Goal: Task Accomplishment & Management: Complete application form

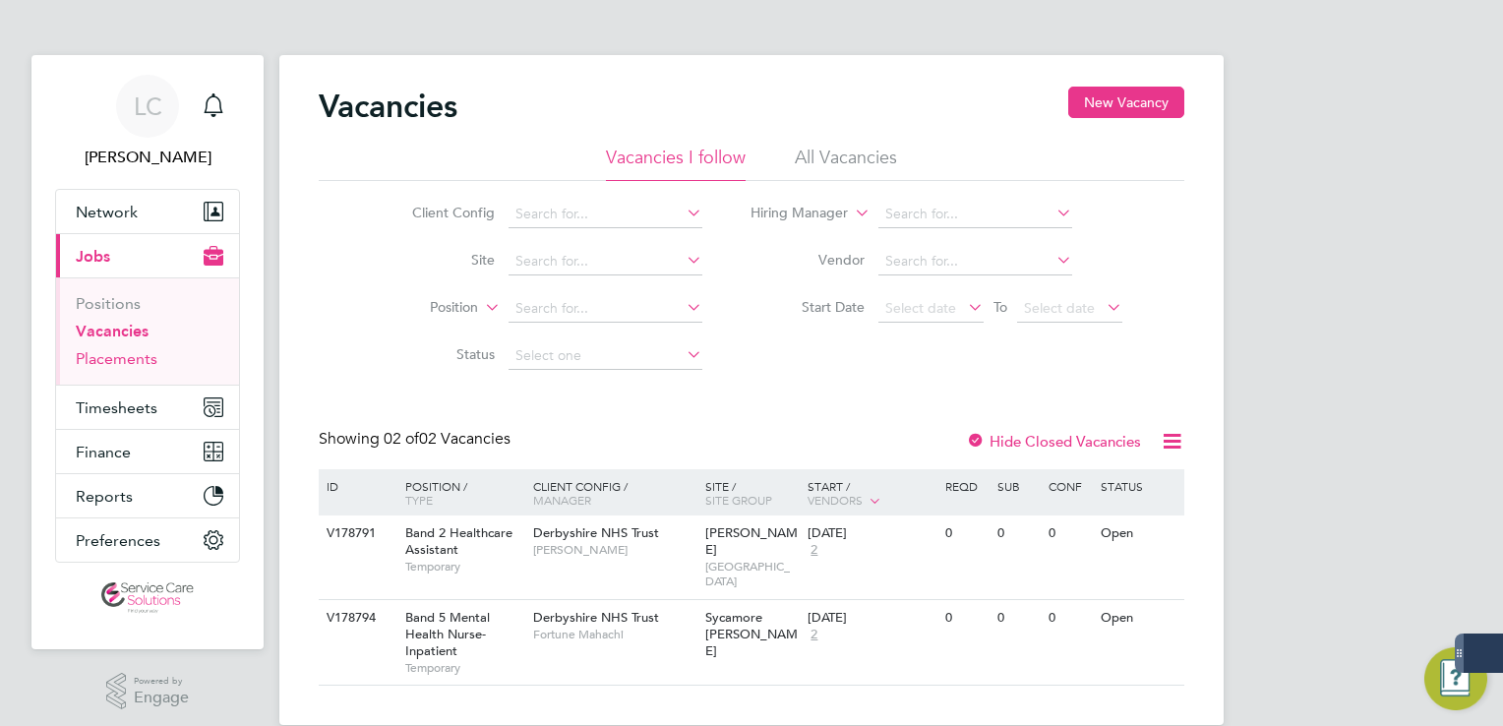
click at [133, 364] on link "Placements" at bounding box center [117, 358] width 82 height 19
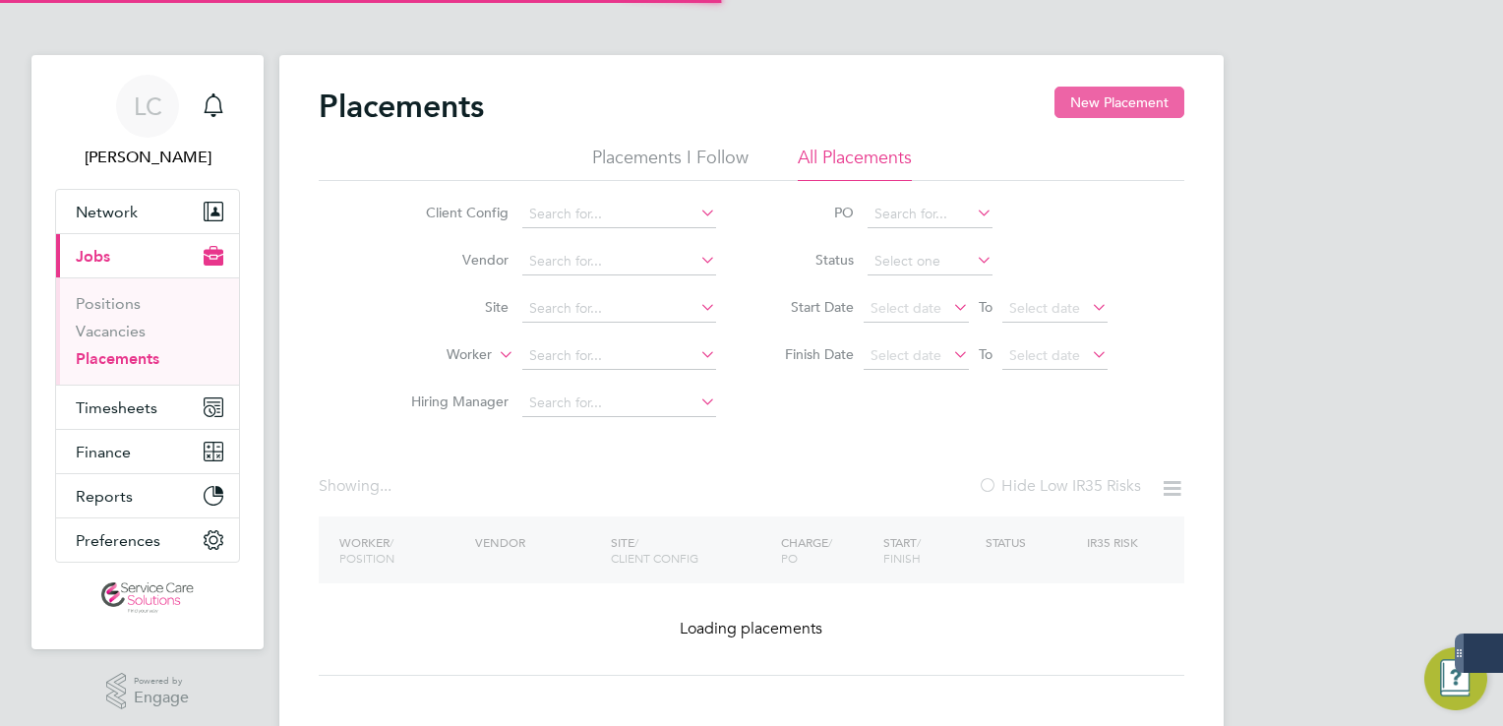
click at [1130, 100] on button "New Placement" at bounding box center [1120, 102] width 130 height 31
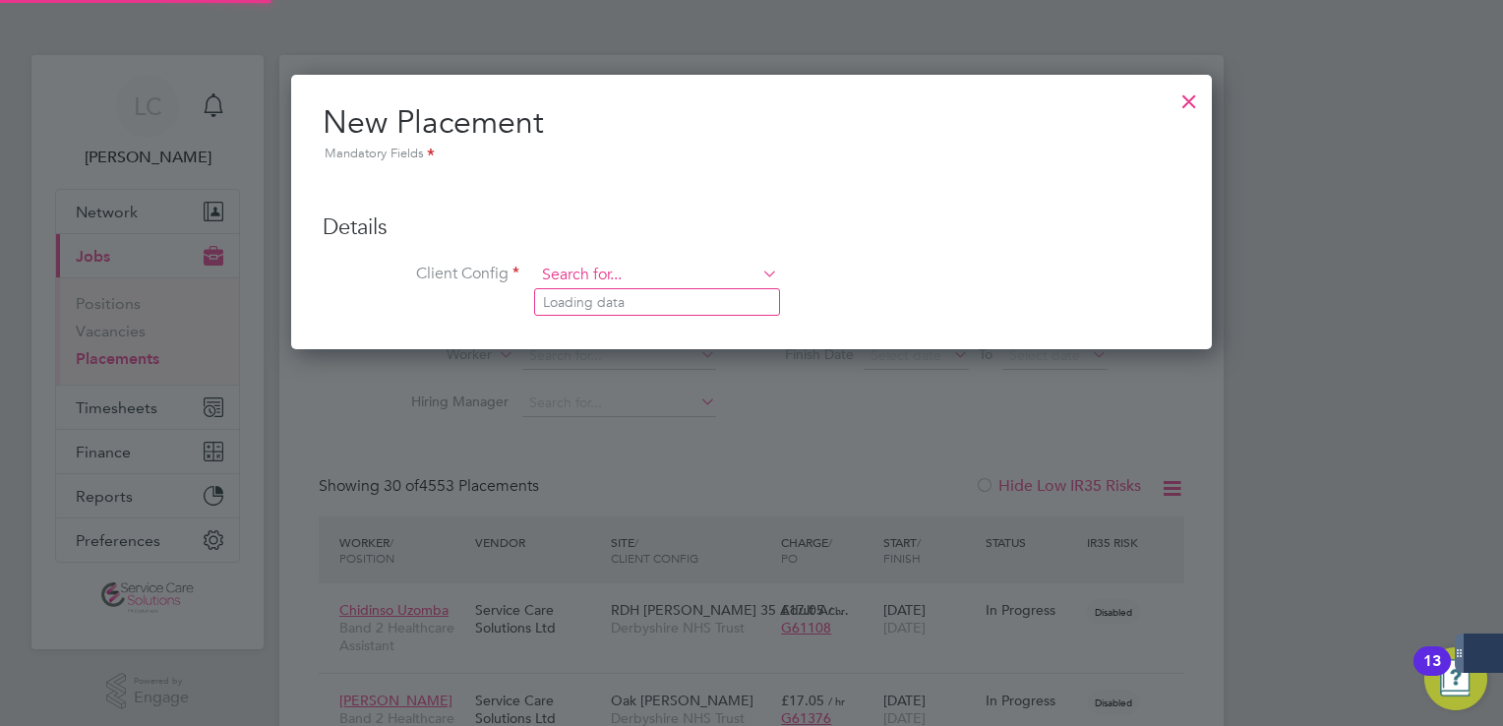
click at [594, 263] on input at bounding box center [656, 276] width 243 height 30
click at [608, 309] on li "Der byshire NHS Trust" at bounding box center [657, 302] width 244 height 27
type input "Derbyshire NHS Trust"
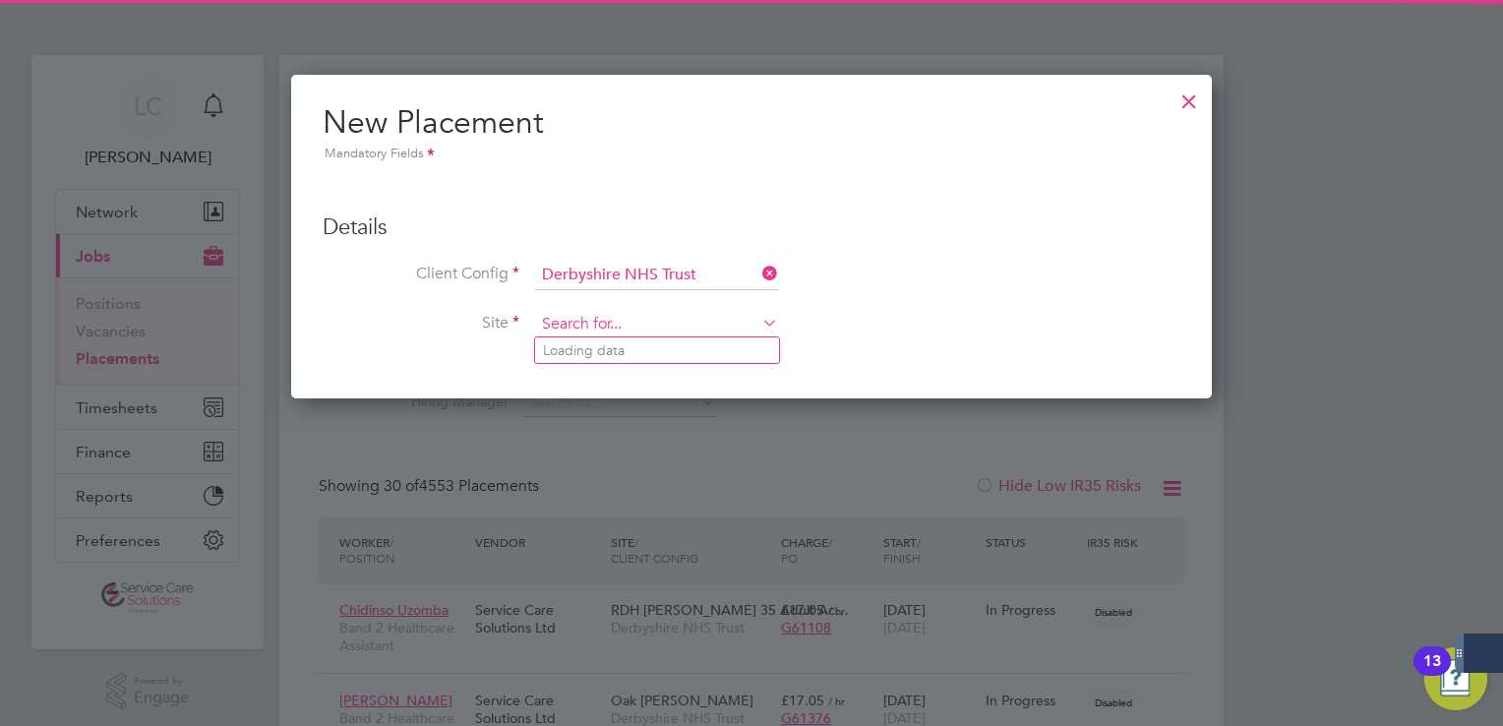
click at [598, 325] on input at bounding box center [656, 325] width 243 height 30
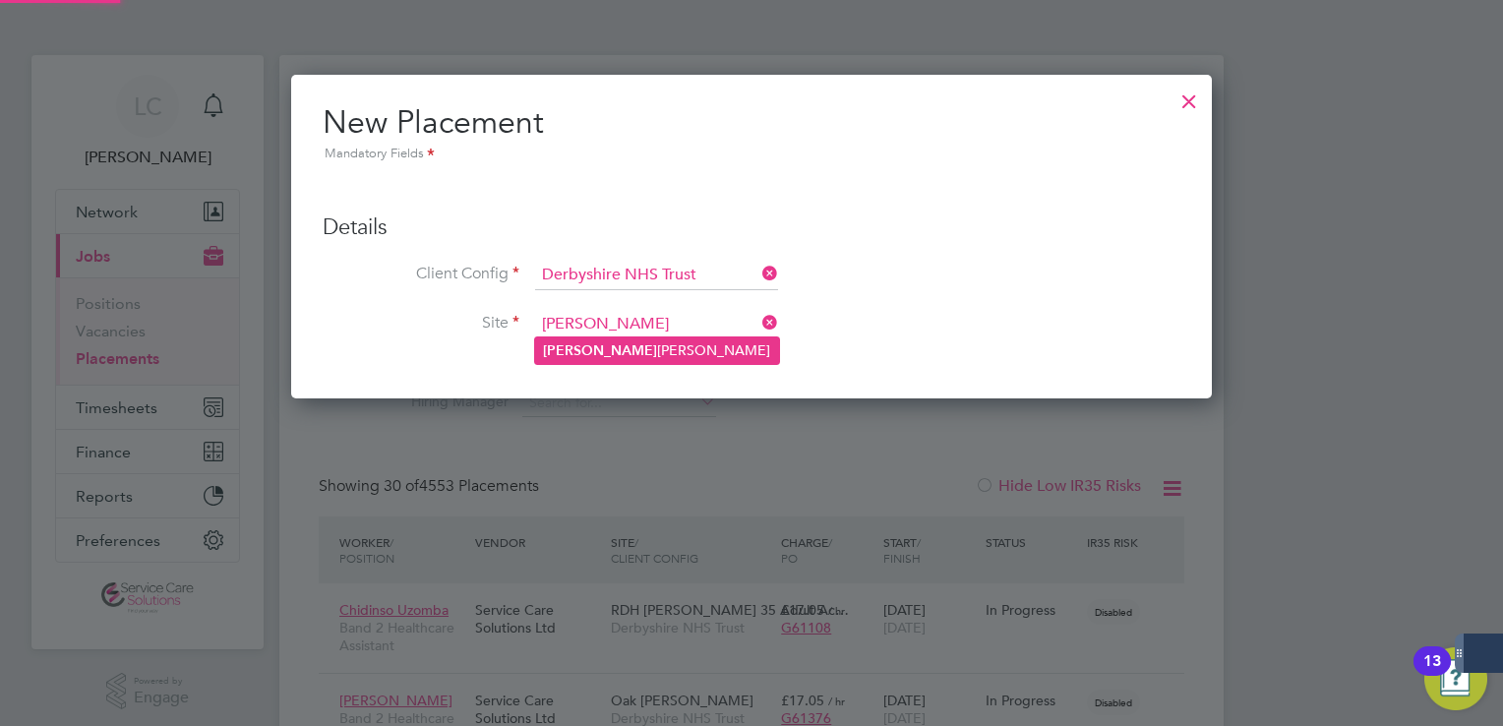
click at [620, 354] on li "[PERSON_NAME]" at bounding box center [657, 350] width 244 height 27
type input "[PERSON_NAME]"
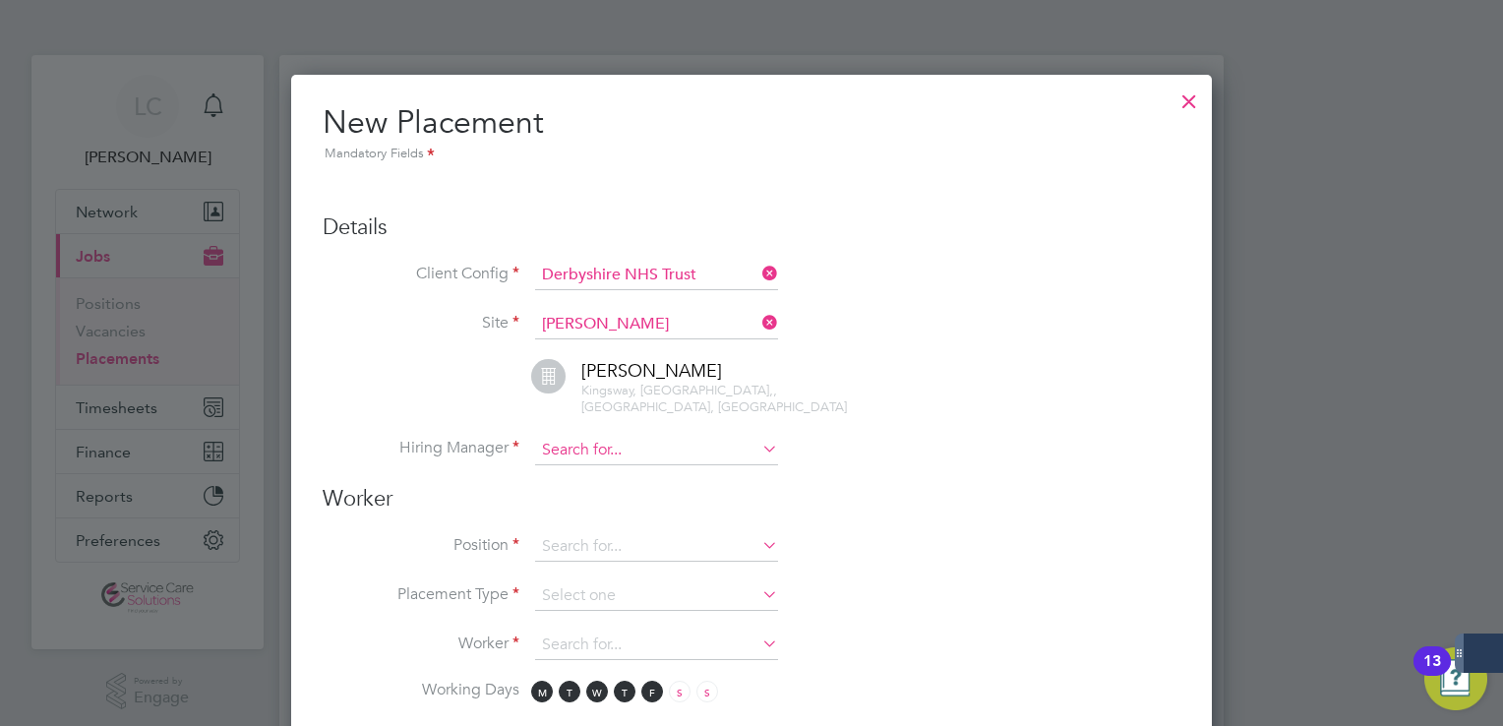
click at [634, 436] on input at bounding box center [656, 451] width 243 height 30
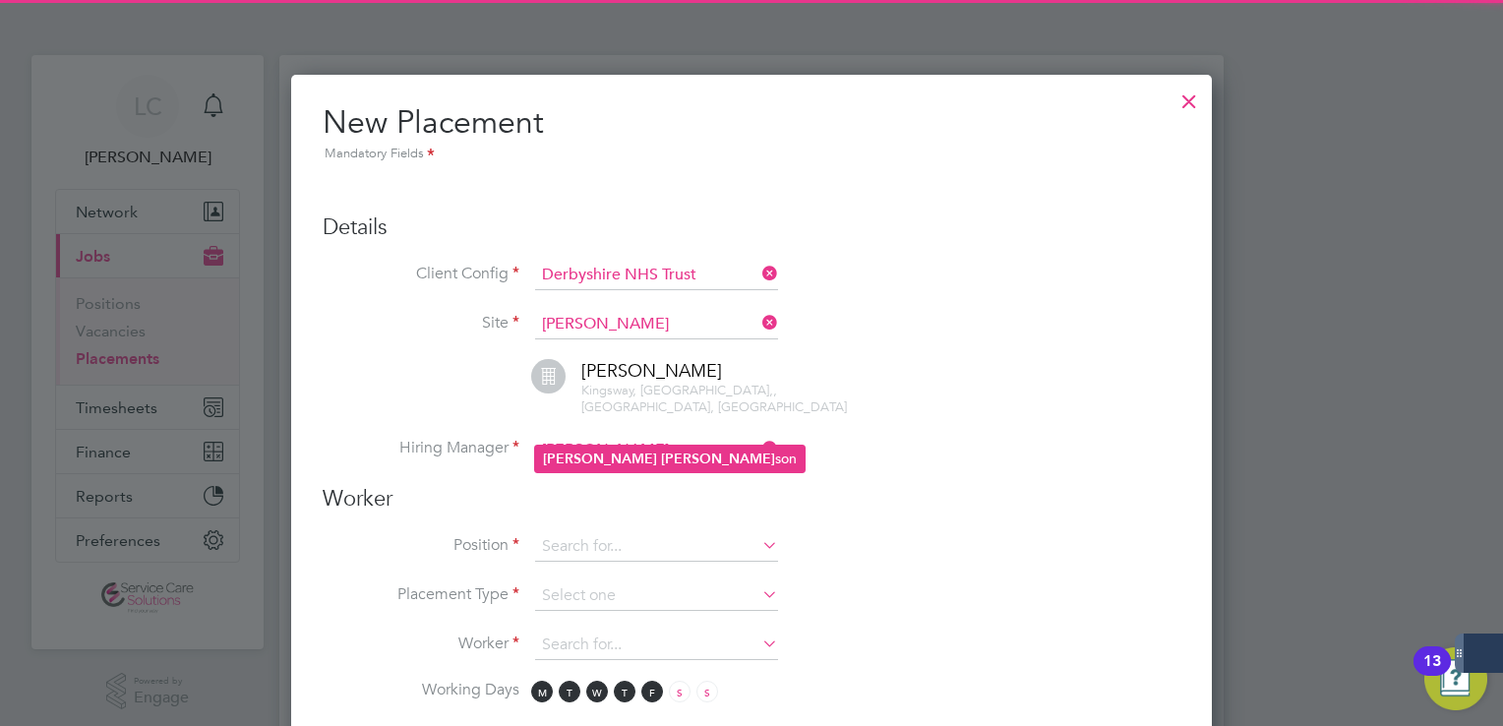
click at [661, 457] on b "[PERSON_NAME]" at bounding box center [718, 459] width 114 height 17
type input "[PERSON_NAME]"
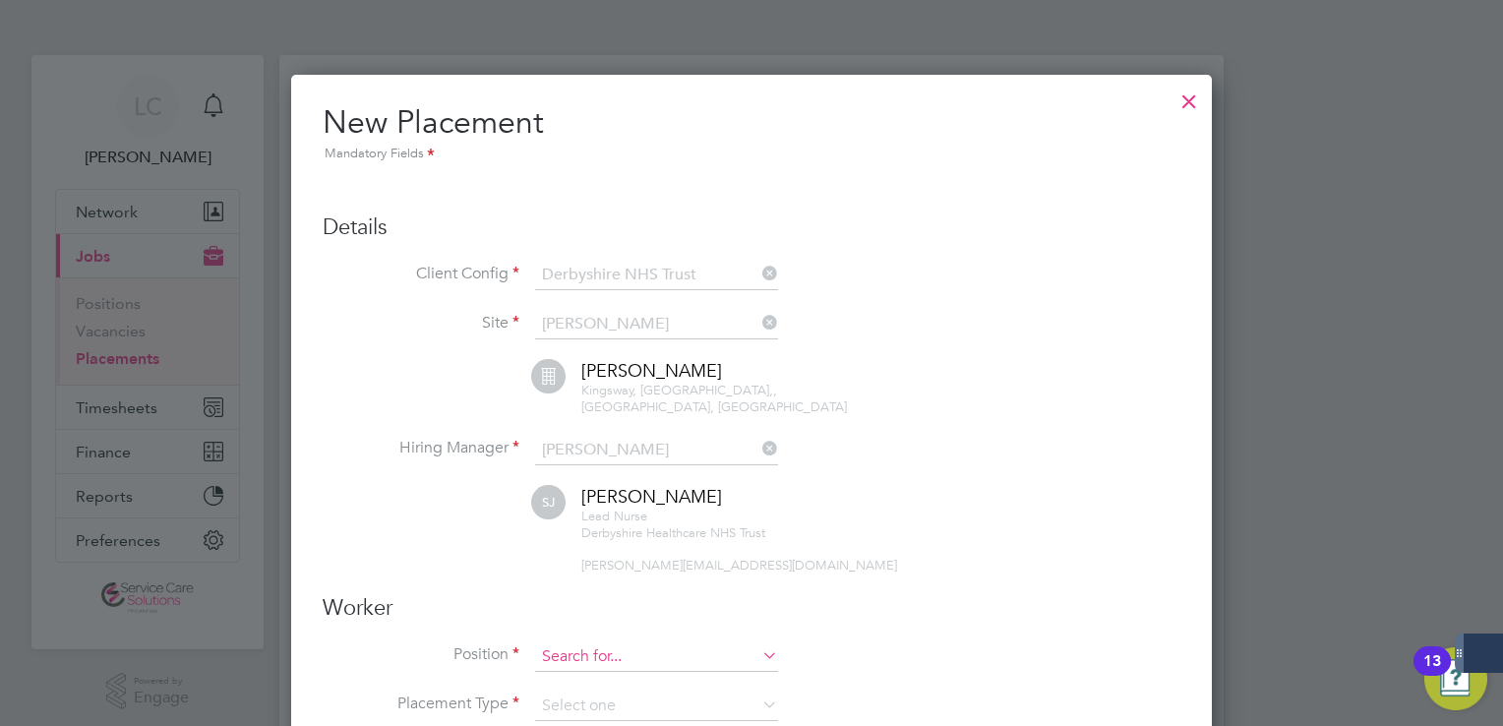
click at [576, 643] on input at bounding box center [656, 658] width 243 height 30
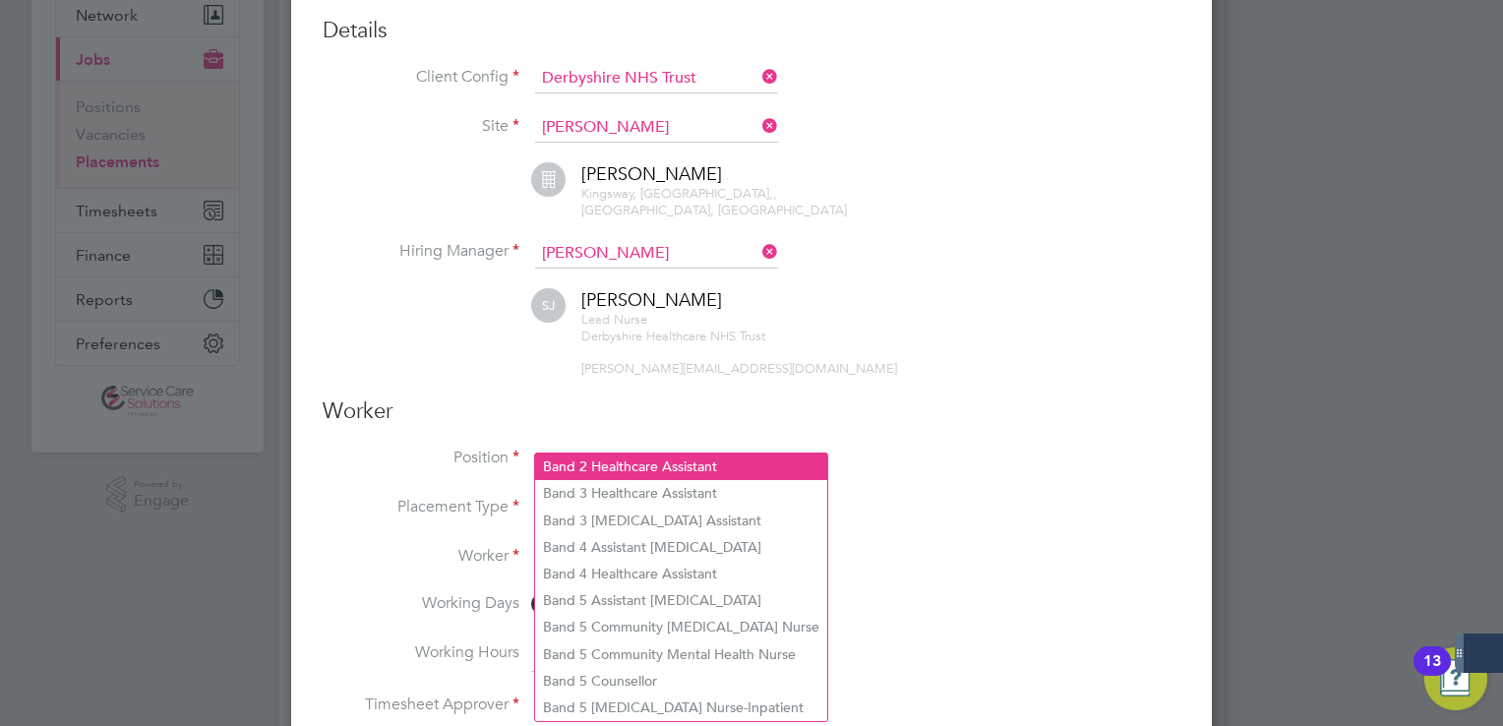
click at [690, 469] on li "Band 2 Healthcare Assistant" at bounding box center [681, 467] width 292 height 27
type input "Band 2 Healthcare Assistant"
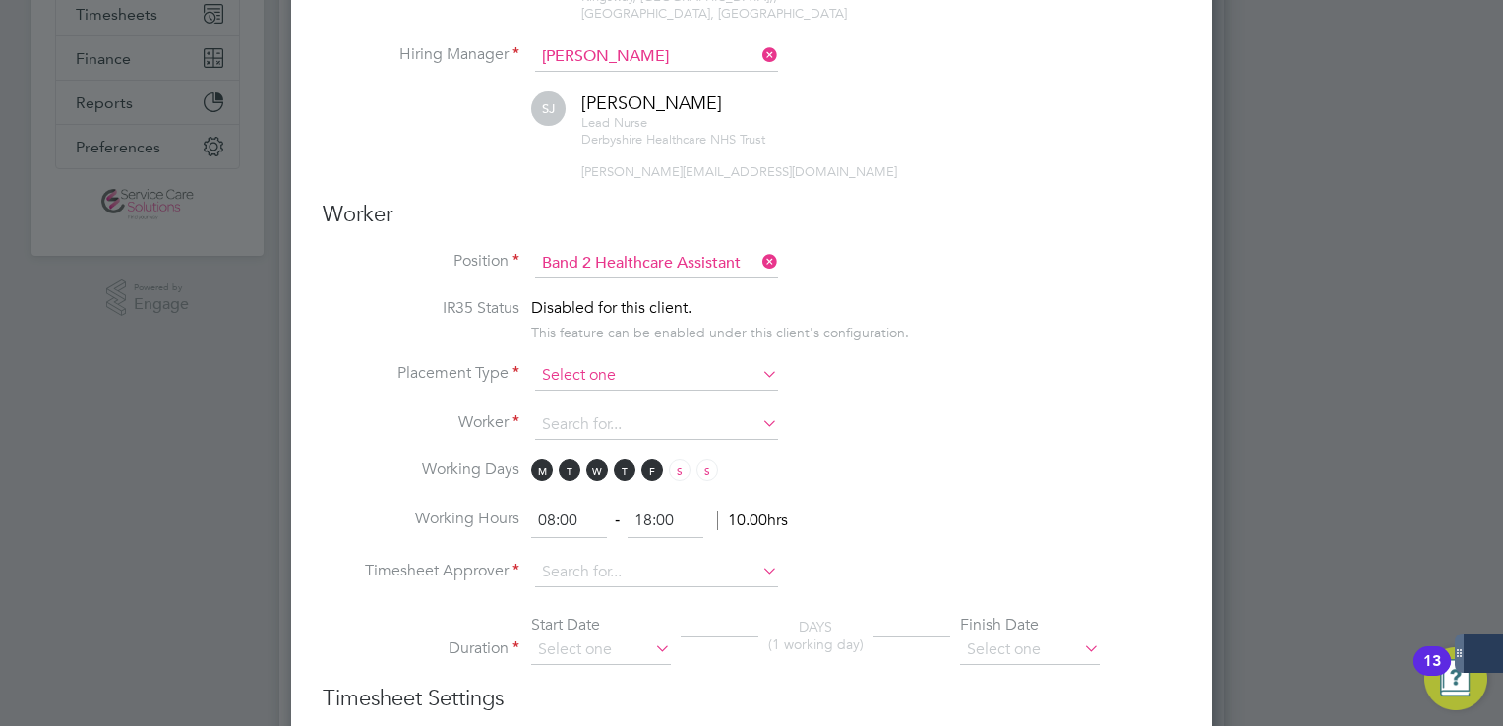
drag, startPoint x: 581, startPoint y: 345, endPoint x: 590, endPoint y: 354, distance: 13.2
click at [581, 361] on input at bounding box center [656, 376] width 243 height 30
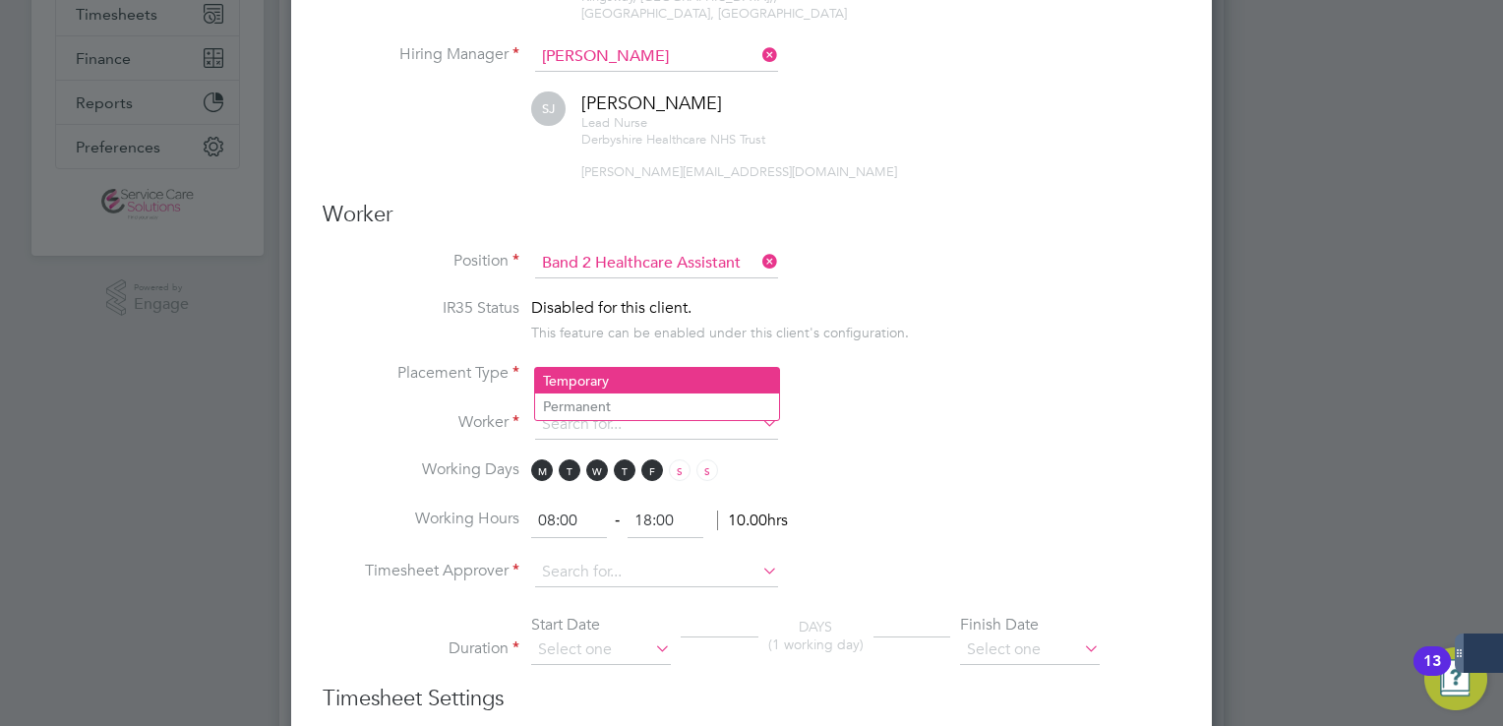
click at [597, 384] on li "Temporary" at bounding box center [657, 381] width 244 height 26
type input "Temporary"
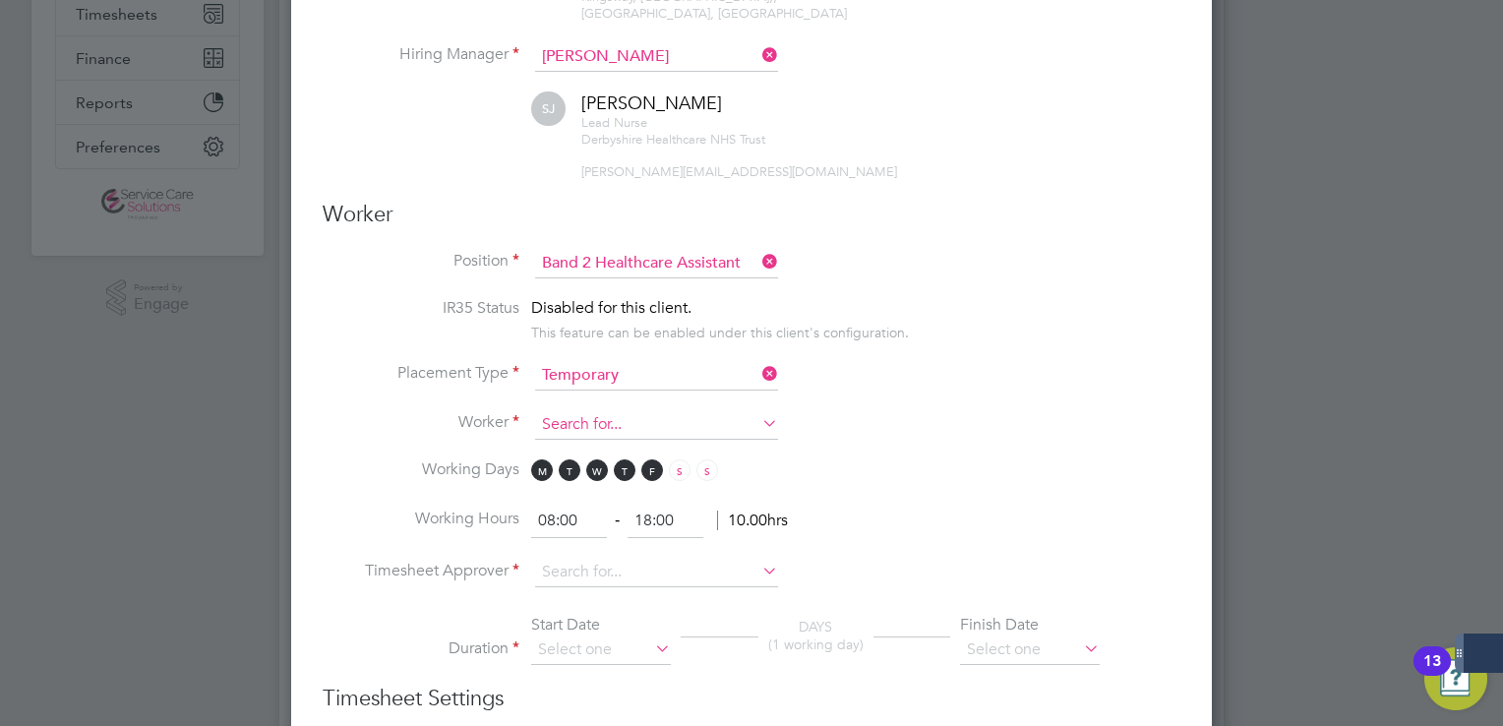
click at [581, 410] on input at bounding box center [656, 425] width 243 height 30
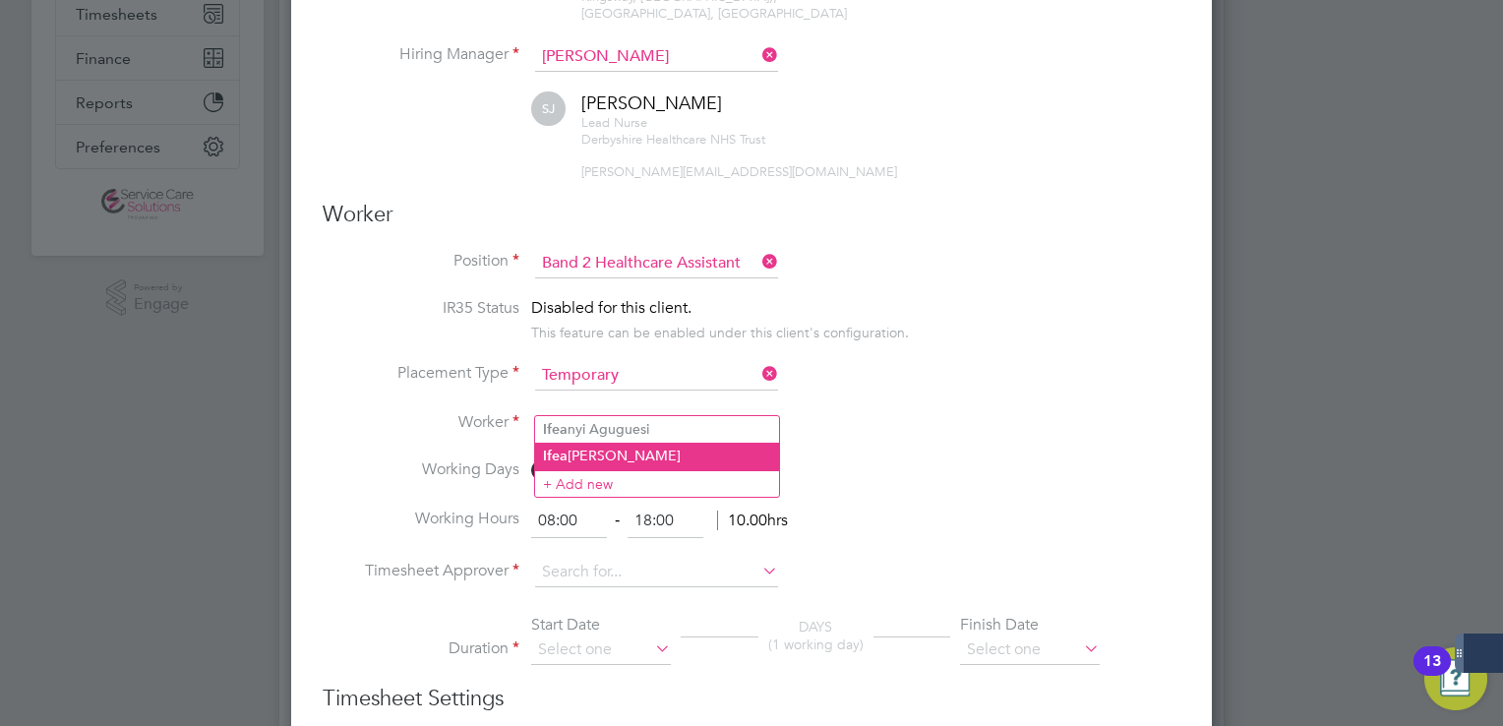
click at [610, 459] on li "Ifea [PERSON_NAME]" at bounding box center [657, 456] width 244 height 27
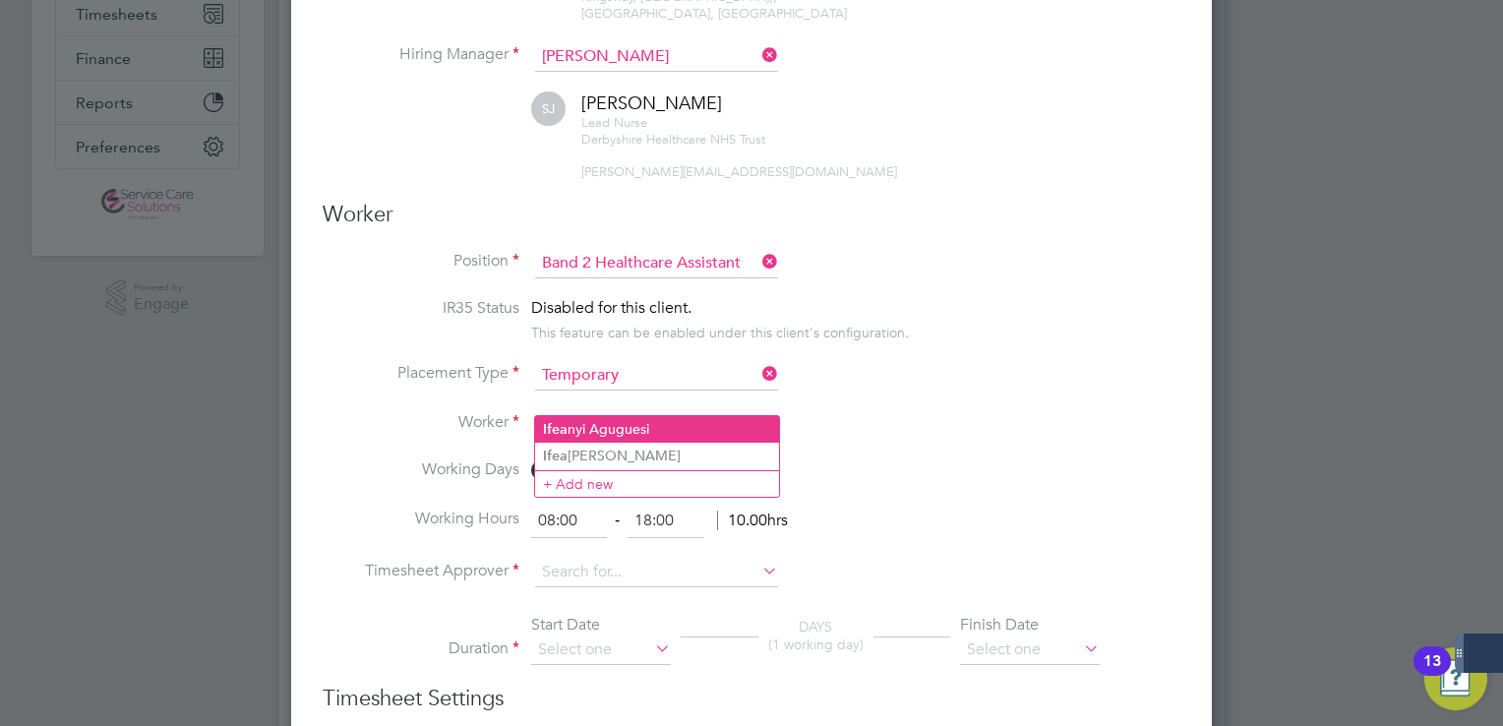
type input "[PERSON_NAME]"
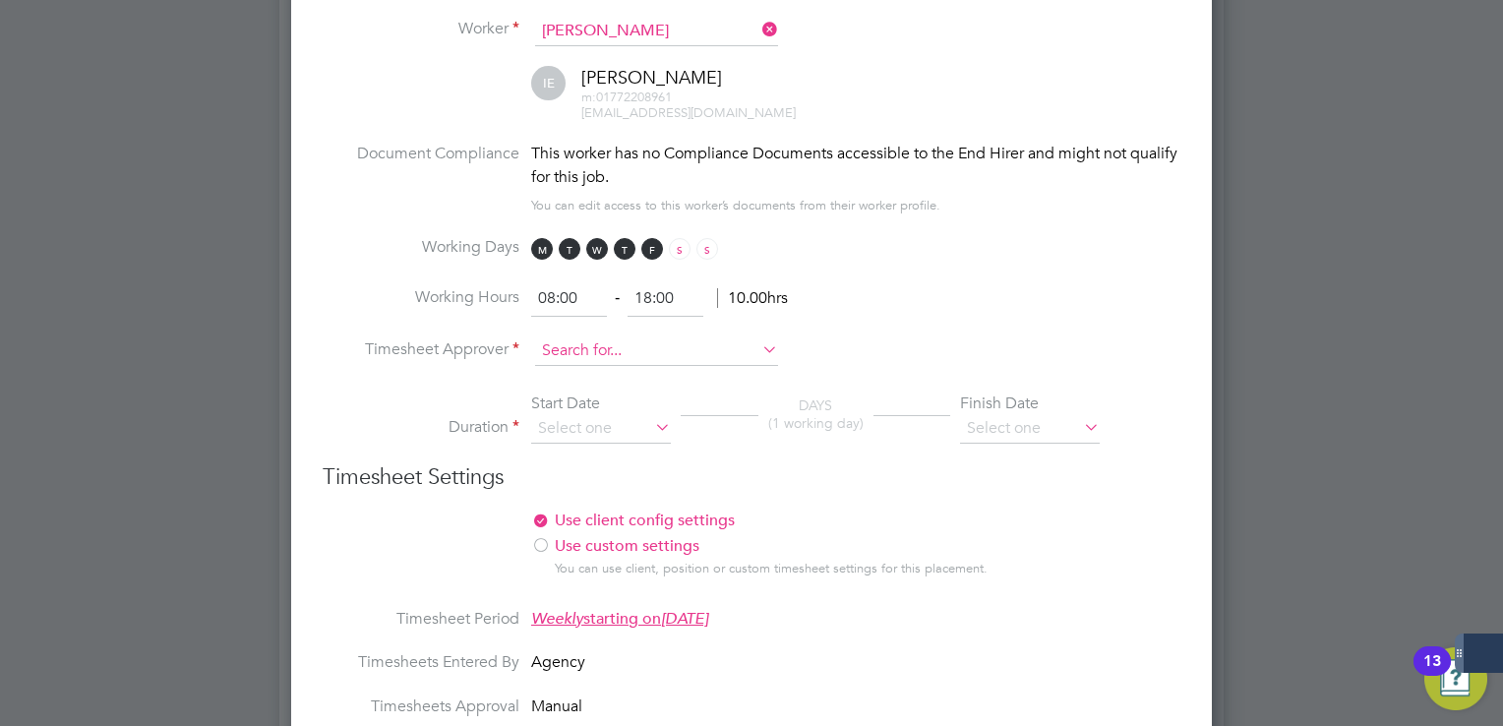
click at [630, 337] on input at bounding box center [656, 352] width 243 height 30
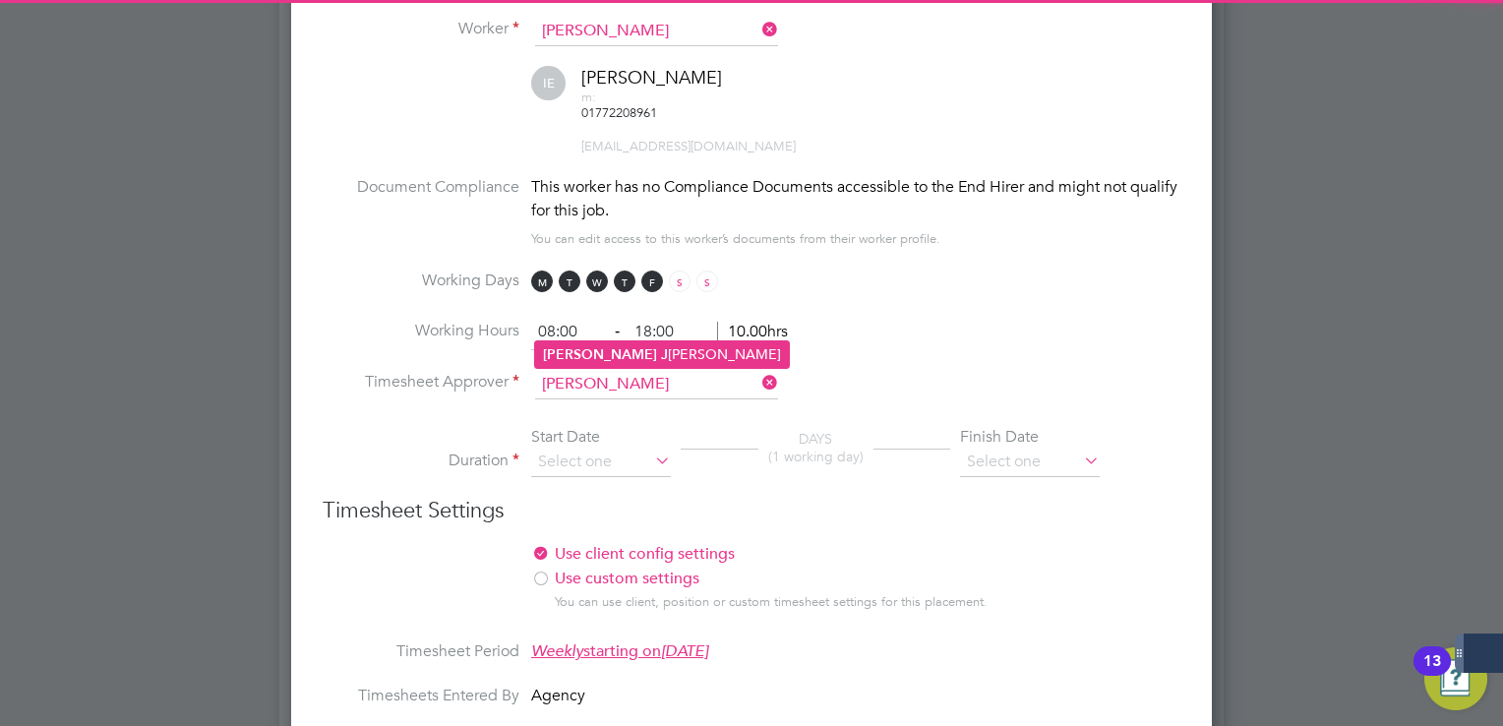
click at [643, 360] on li "[PERSON_NAME]" at bounding box center [662, 354] width 254 height 27
type input "[PERSON_NAME]"
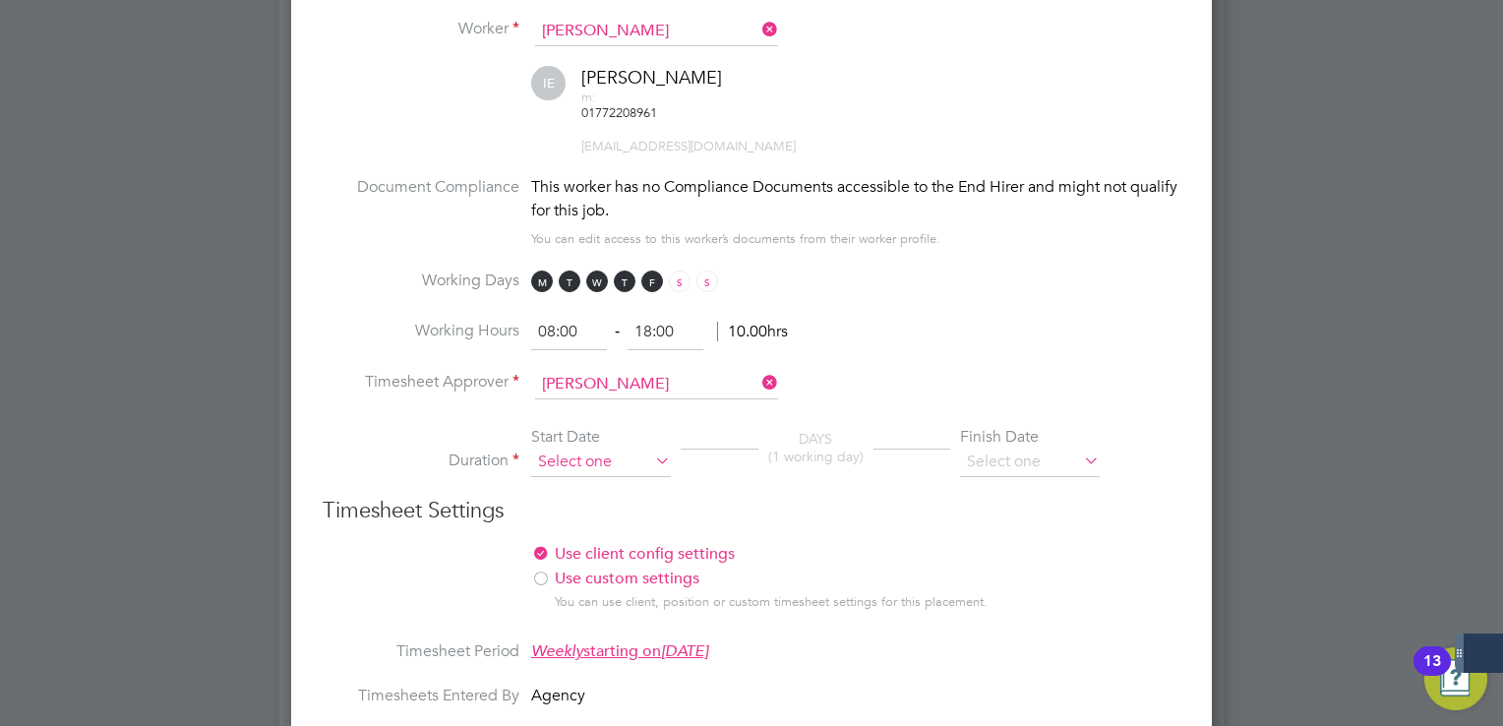
click at [627, 448] on input at bounding box center [601, 463] width 140 height 30
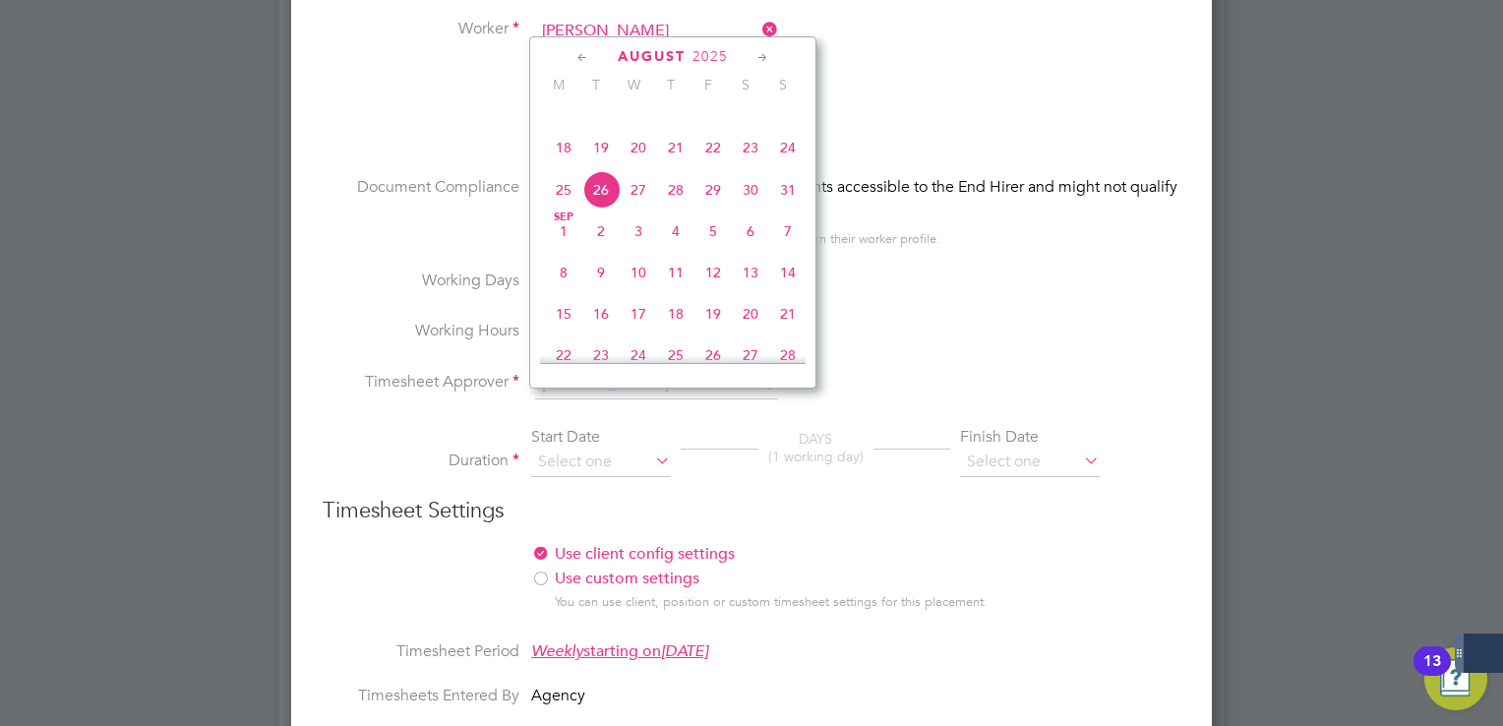
click at [561, 166] on span "18" at bounding box center [563, 147] width 37 height 37
type input "[DATE]"
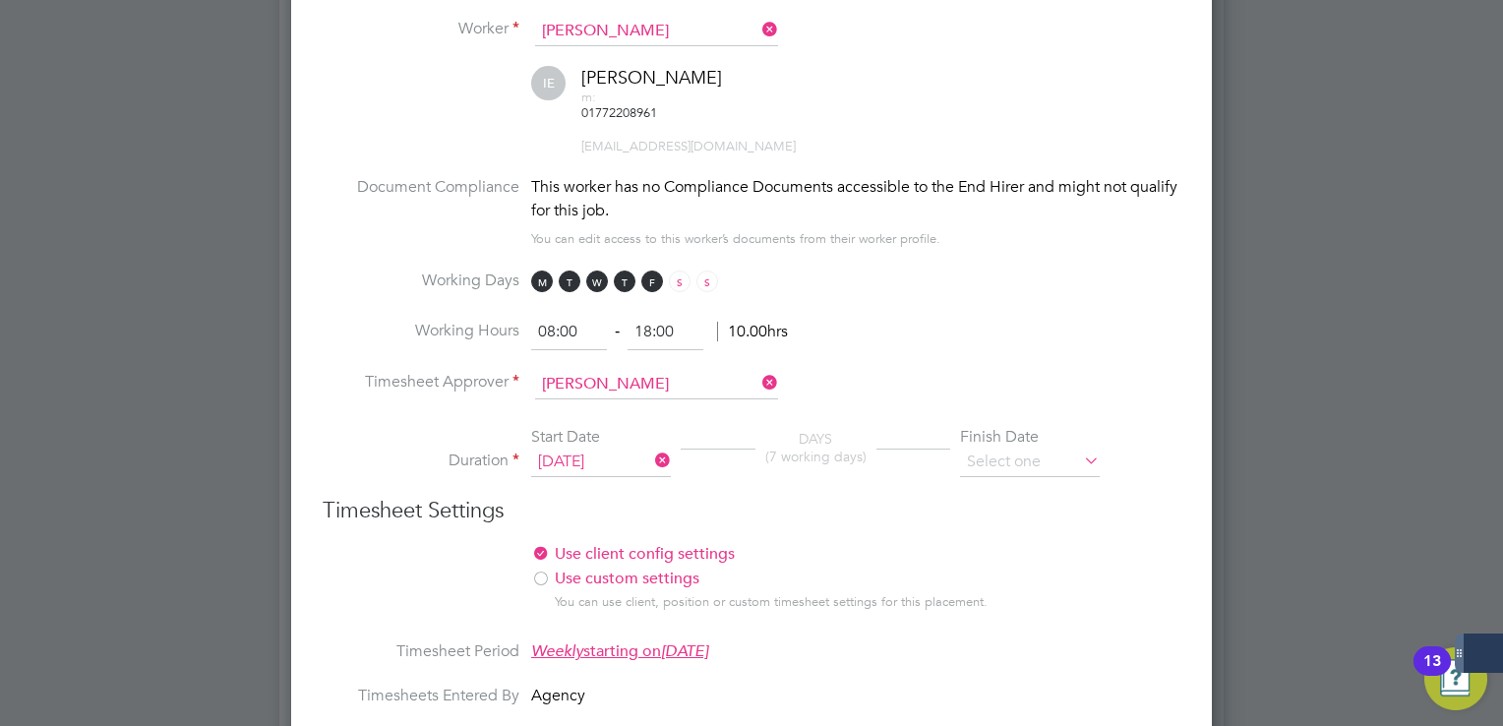
click at [1051, 427] on div "Finish Date" at bounding box center [1030, 437] width 140 height 21
click at [1064, 448] on input at bounding box center [1030, 463] width 140 height 30
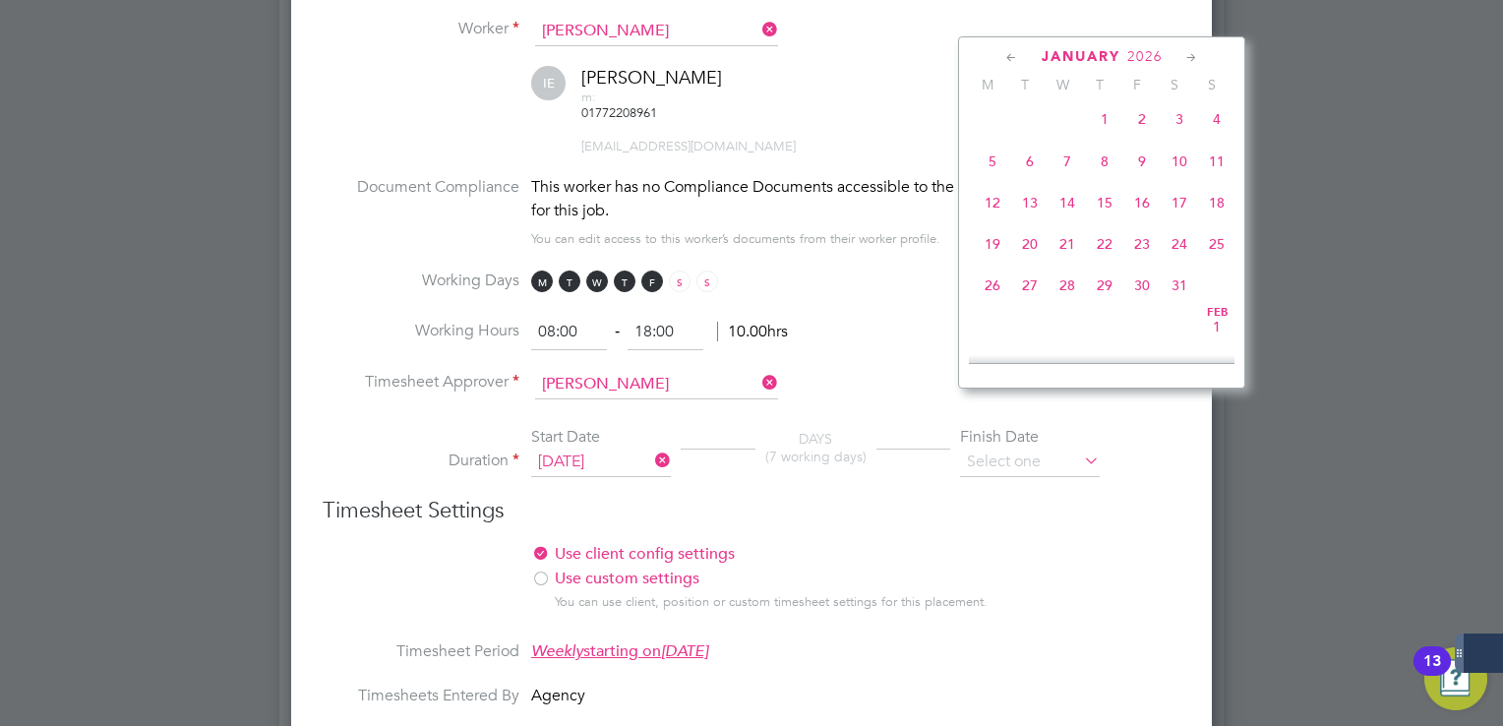
click at [1066, 96] on span "31" at bounding box center [1067, 77] width 37 height 37
type input "[DATE]"
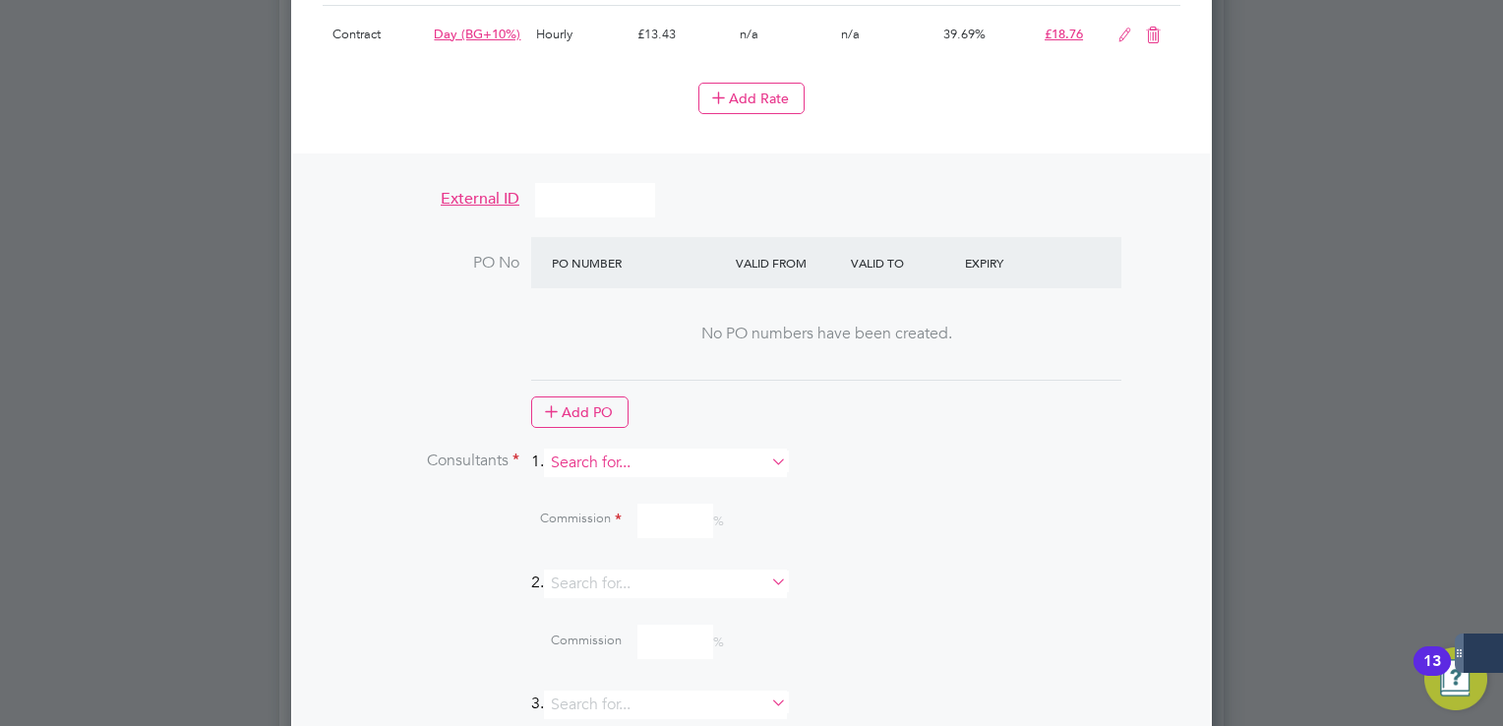
click at [597, 449] on input at bounding box center [665, 463] width 243 height 29
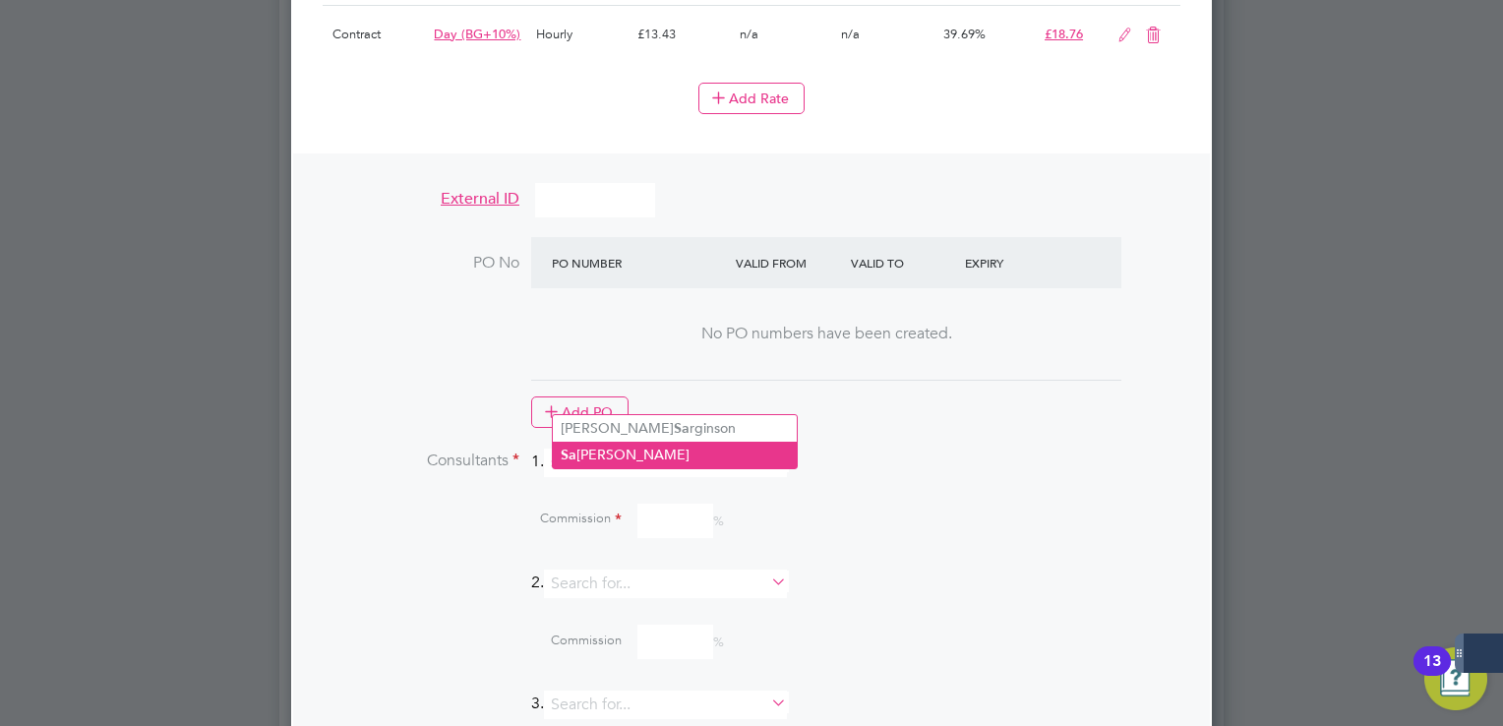
click at [652, 451] on li "[PERSON_NAME]" at bounding box center [675, 455] width 244 height 27
type input "[PERSON_NAME]"
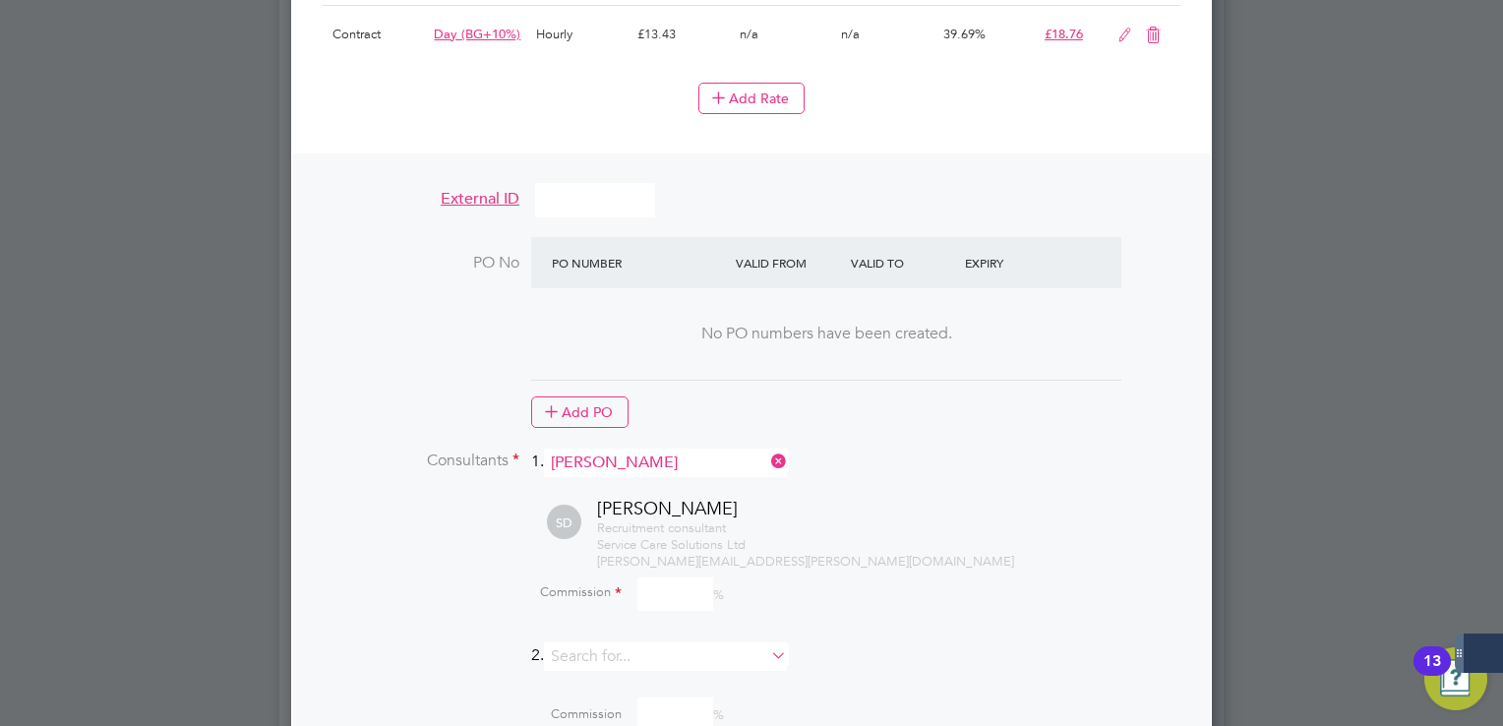
click at [668, 578] on input at bounding box center [676, 595] width 76 height 34
type input "100"
click at [933, 449] on li "Consultants 1. [PERSON_NAME]" at bounding box center [752, 473] width 858 height 48
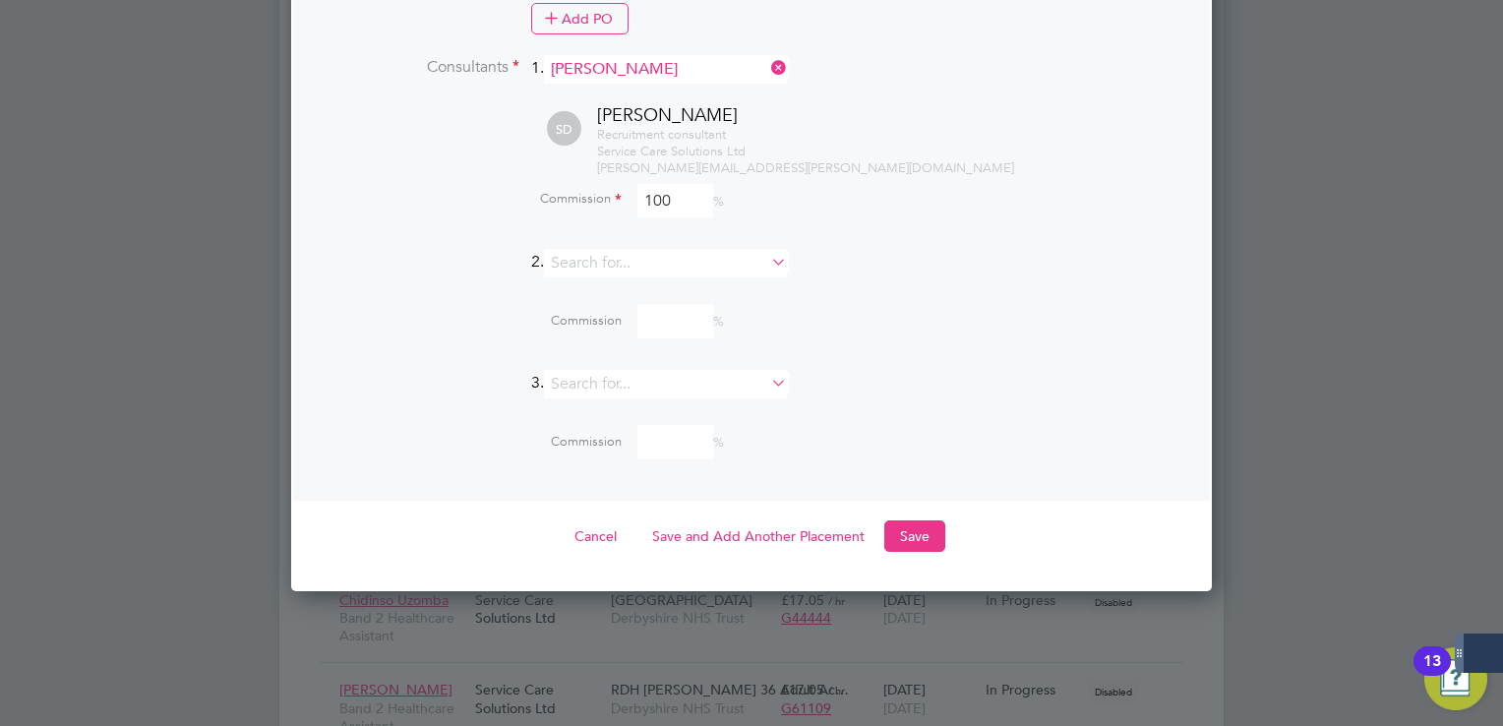
click at [927, 520] on button "Save" at bounding box center [915, 535] width 61 height 31
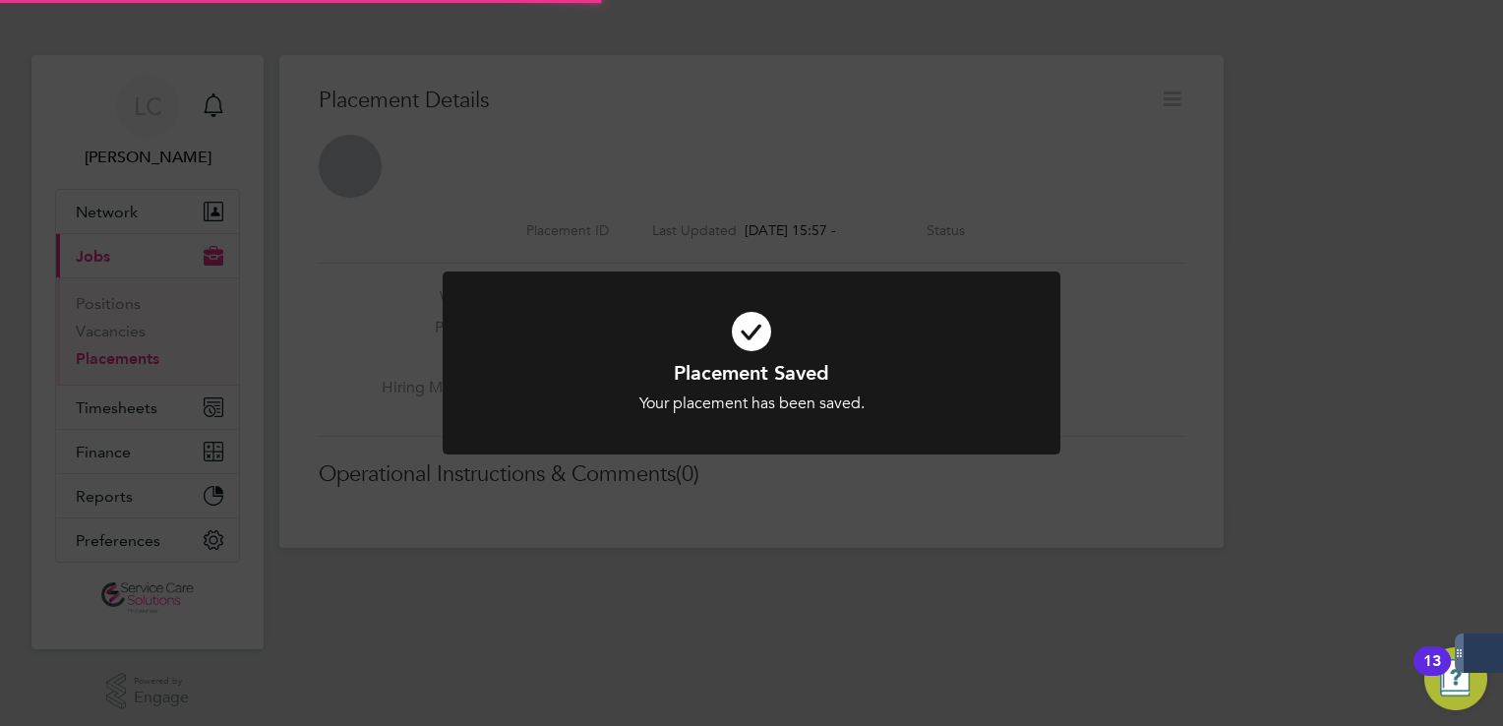
click at [1222, 162] on div "Placement Saved Your placement has been saved. Cancel Okay" at bounding box center [751, 363] width 1503 height 726
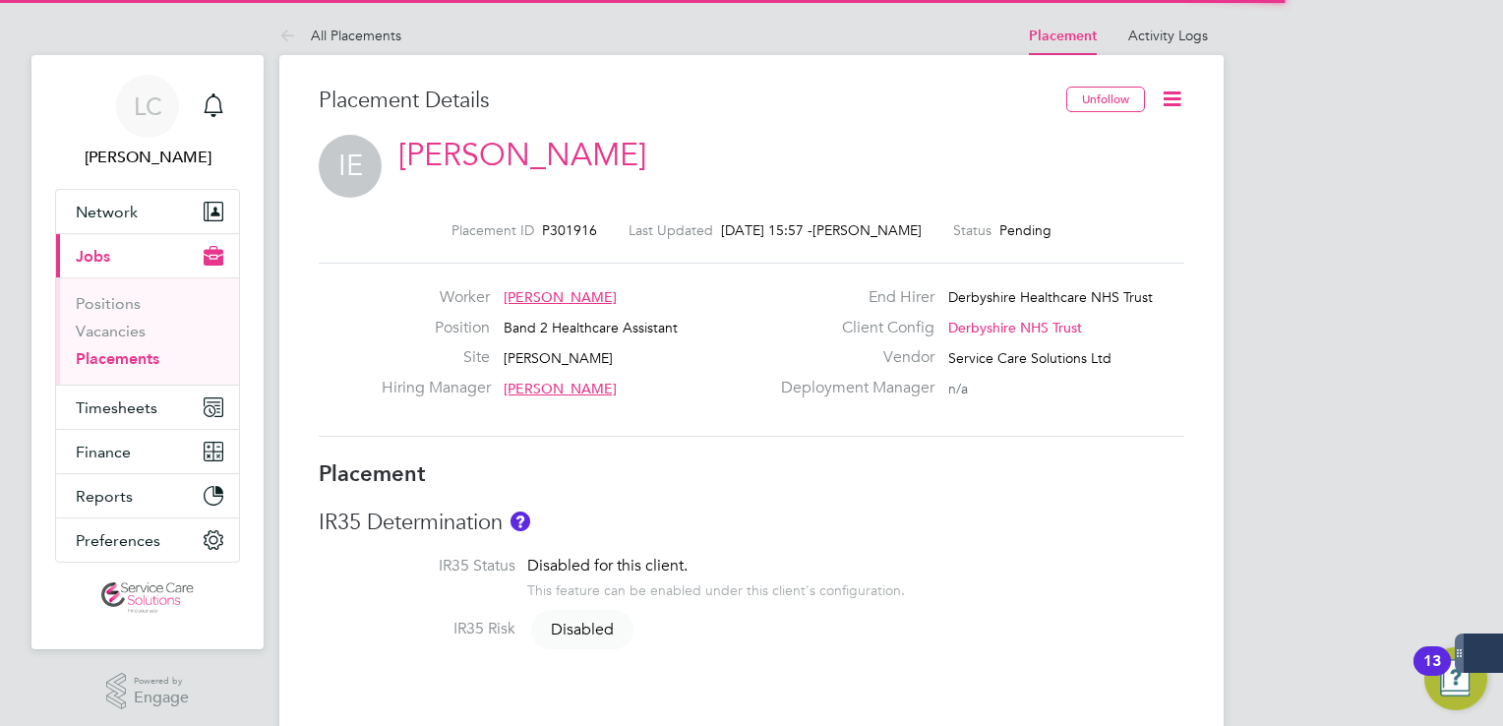
click at [1176, 100] on icon at bounding box center [1172, 99] width 25 height 25
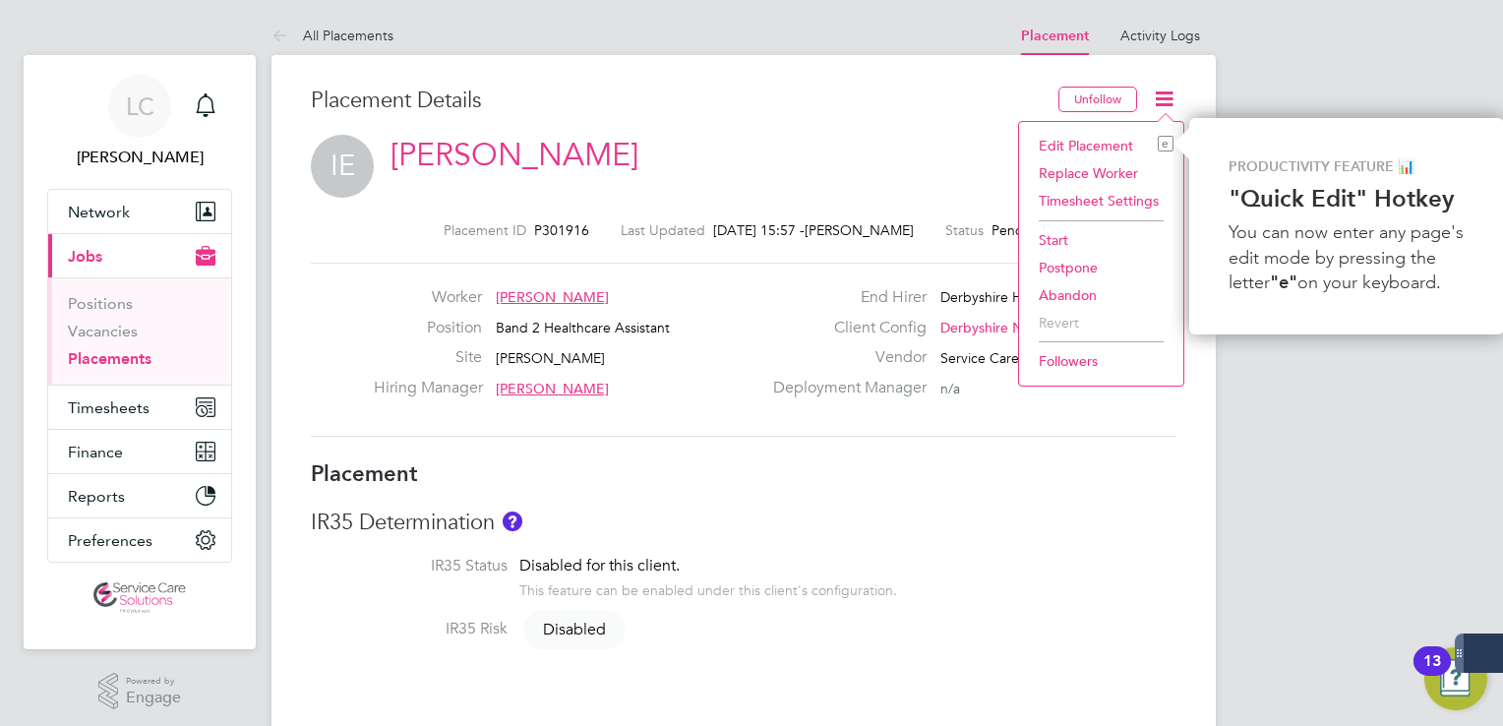
click at [1088, 236] on li "Start" at bounding box center [1101, 240] width 145 height 28
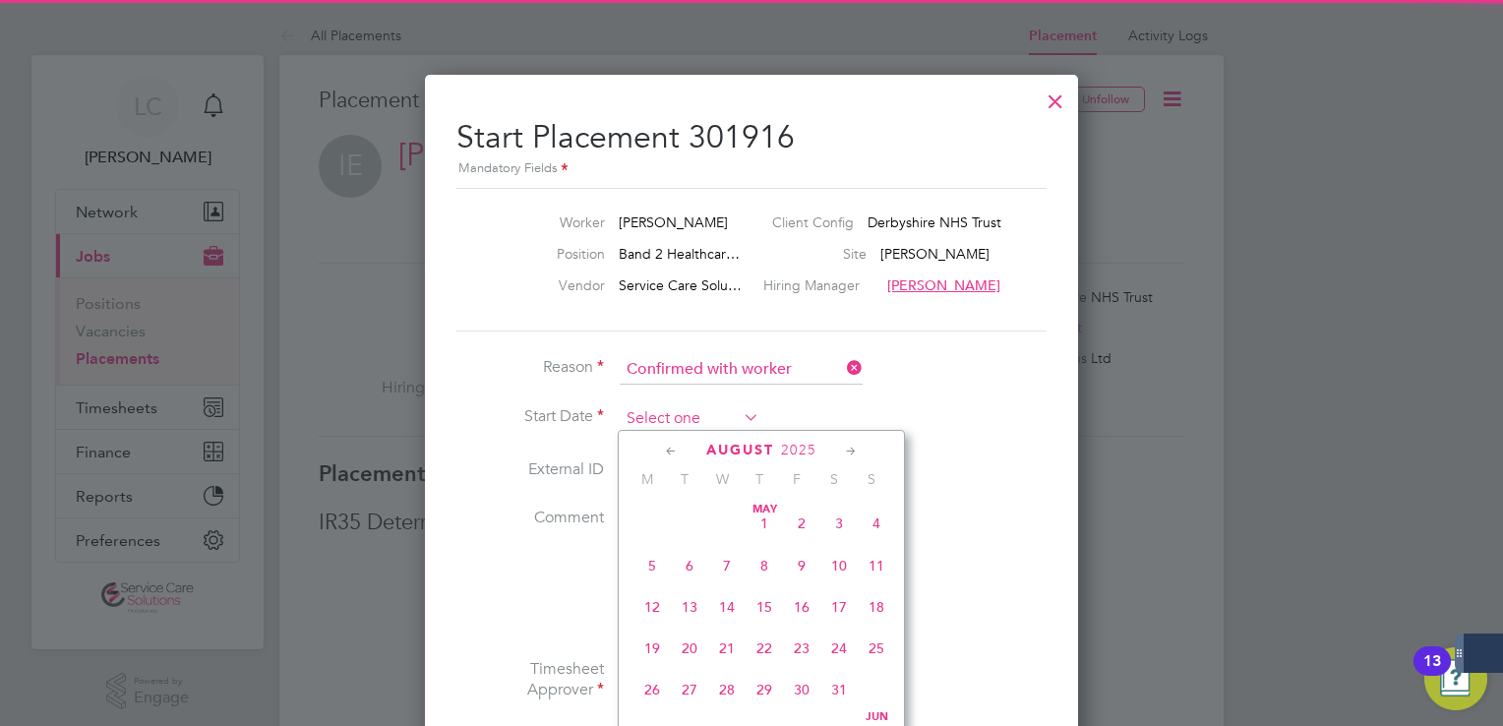
click at [690, 415] on input at bounding box center [690, 419] width 140 height 30
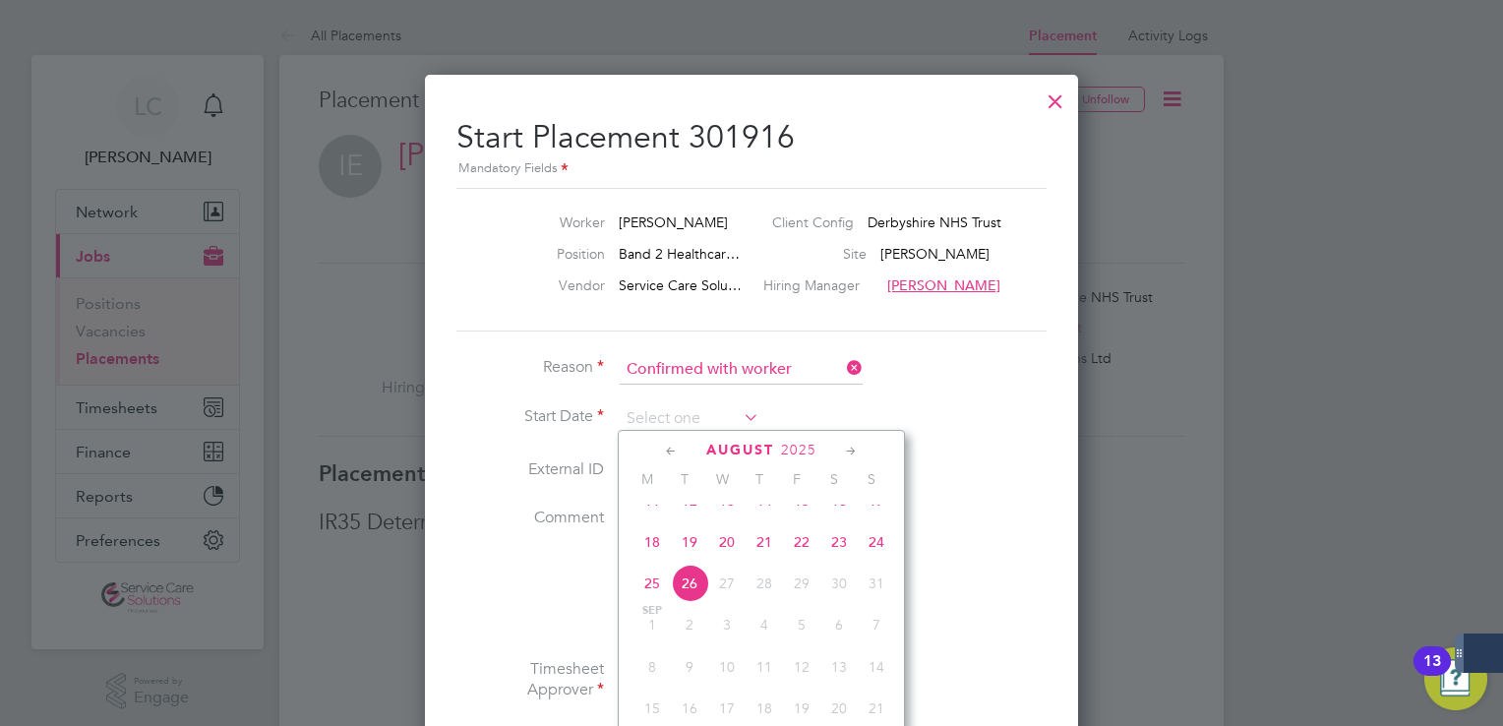
click at [657, 561] on span "18" at bounding box center [652, 541] width 37 height 37
type input "[DATE]"
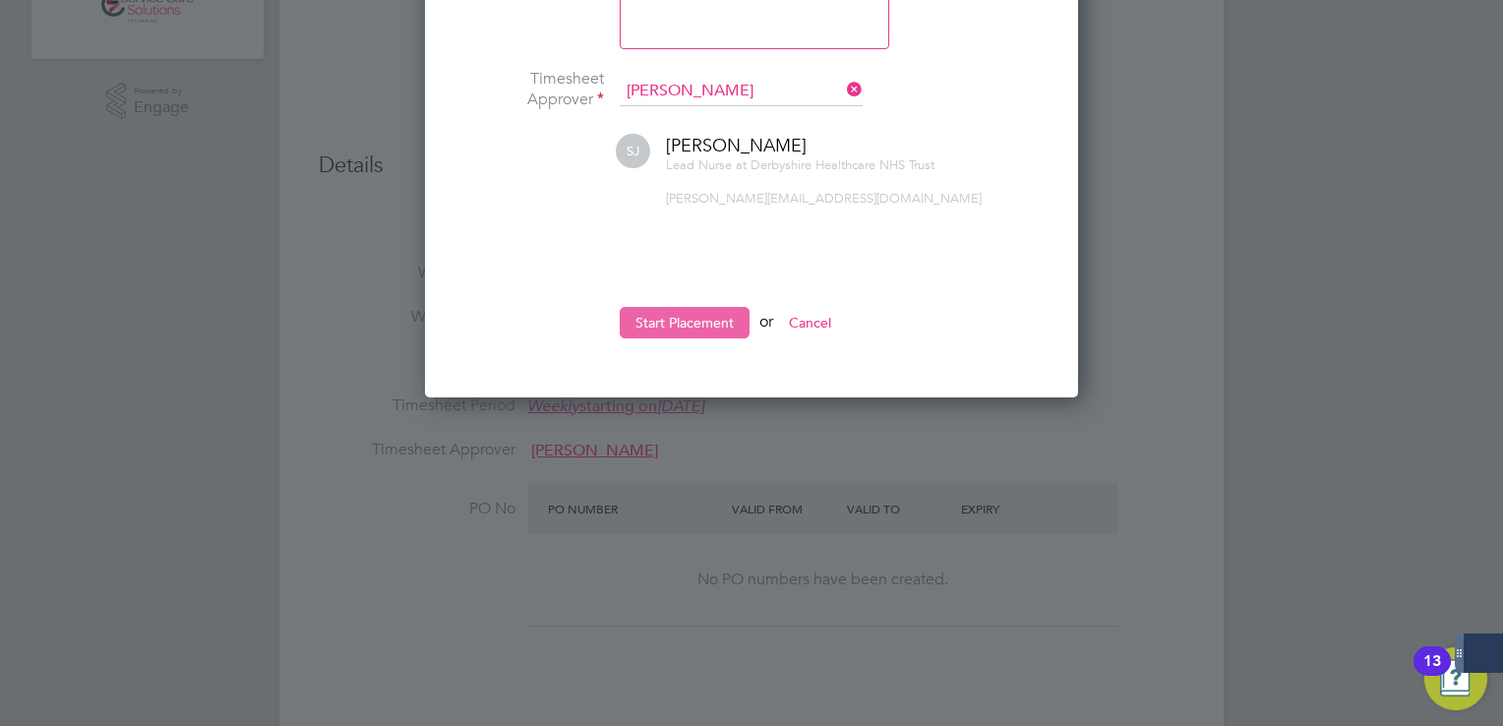
click at [703, 319] on button "Start Placement" at bounding box center [685, 322] width 130 height 31
